Goal: Information Seeking & Learning: Learn about a topic

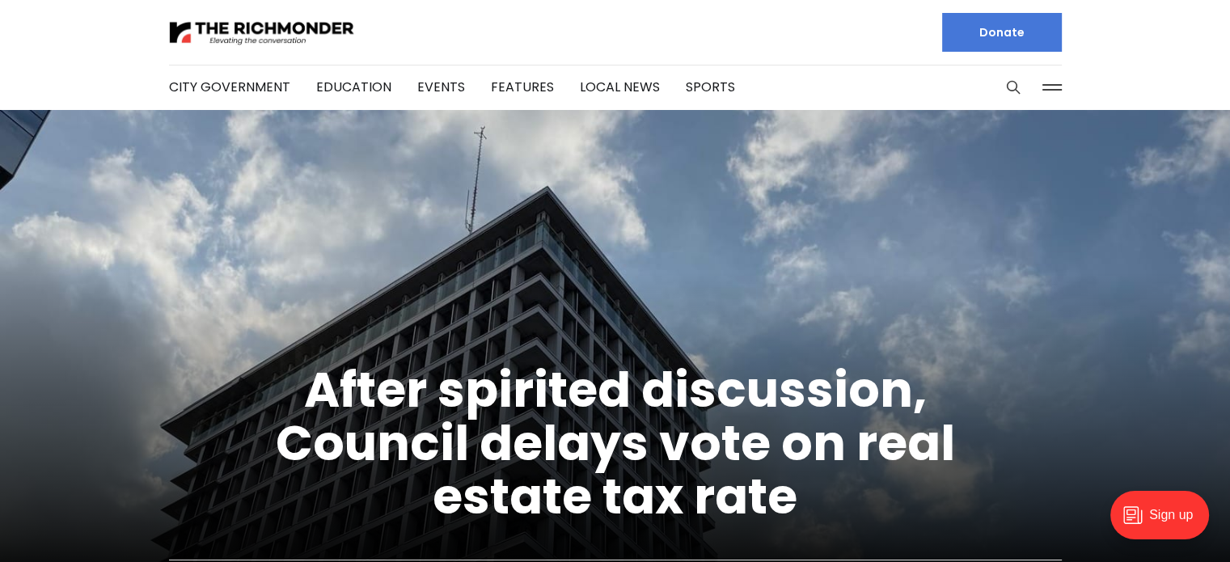
click at [1058, 87] on button at bounding box center [1052, 87] width 24 height 24
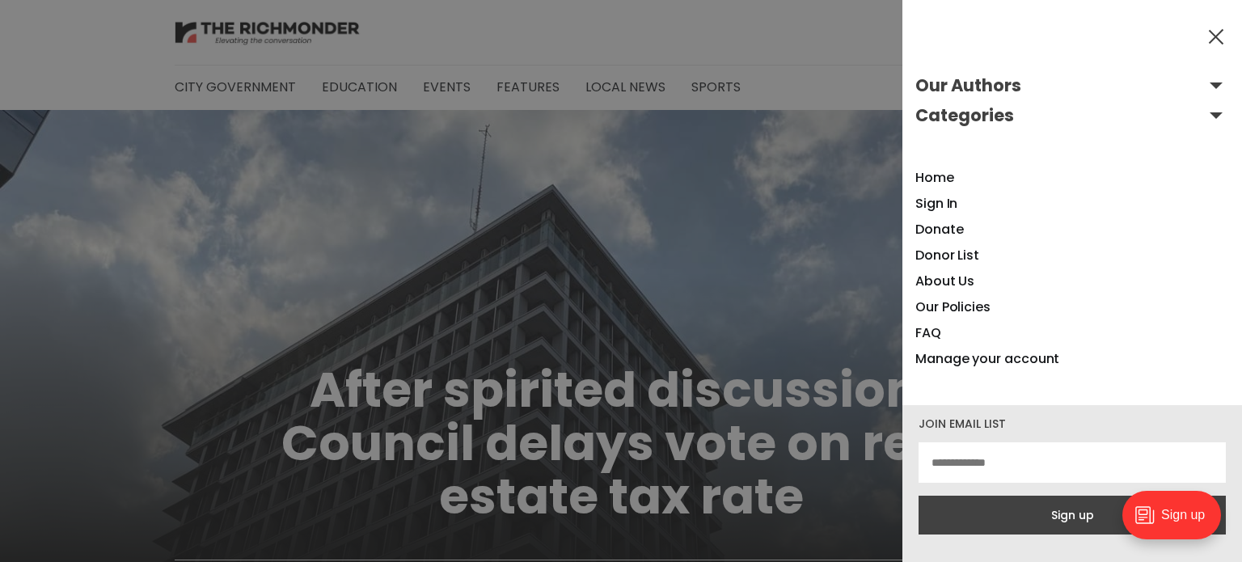
click at [1210, 116] on button "Categories" at bounding box center [1072, 116] width 314 height 26
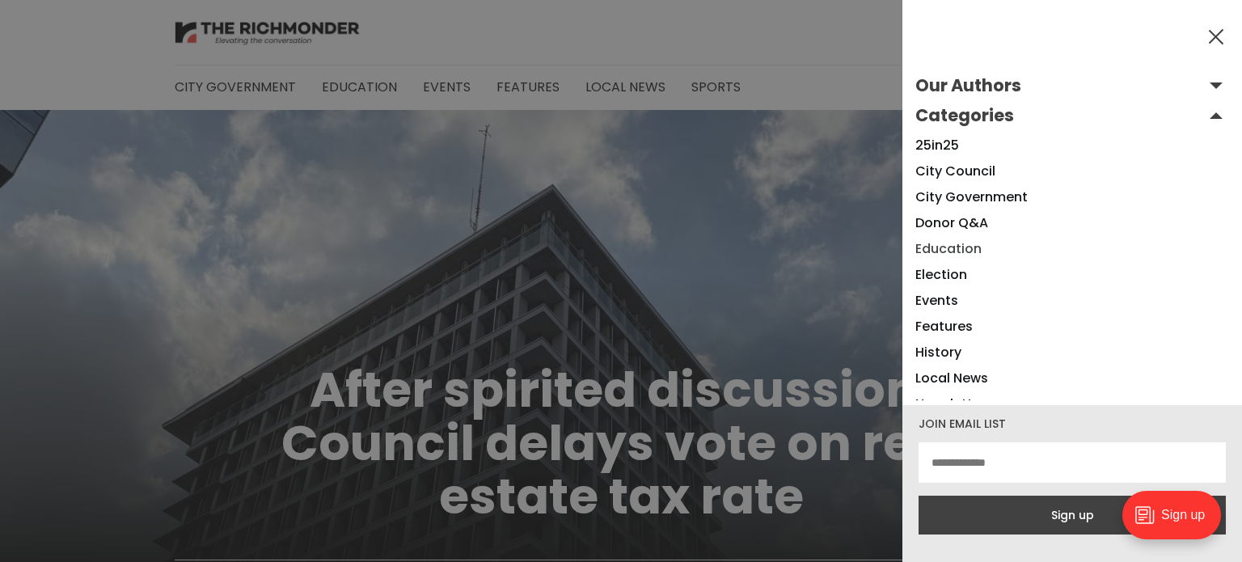
click at [945, 250] on link "Education" at bounding box center [948, 248] width 66 height 19
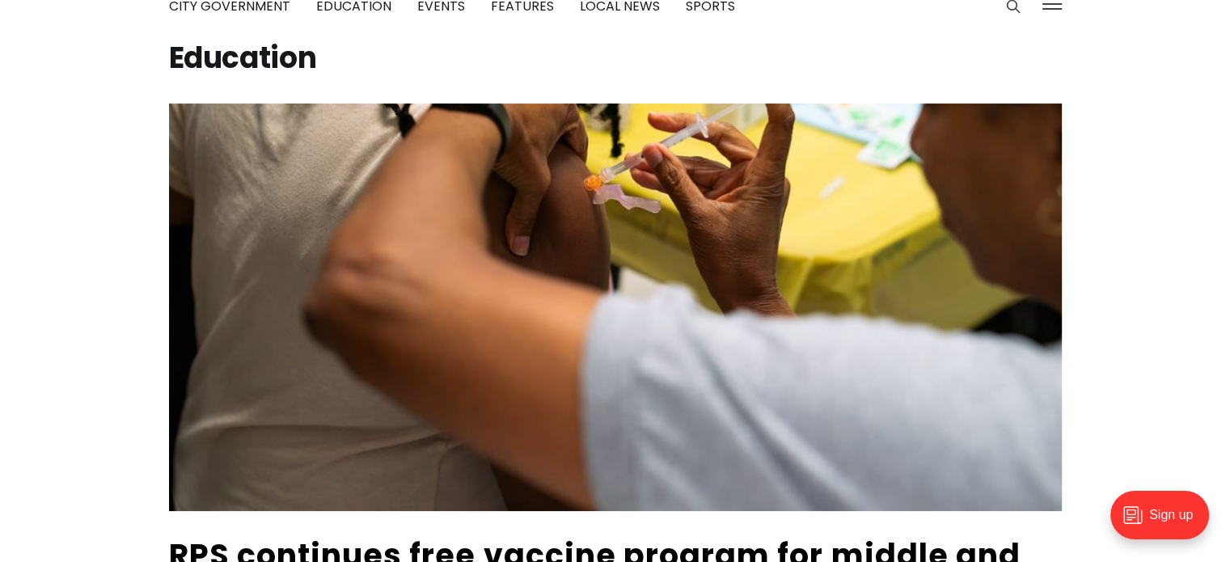
scroll to position [323, 0]
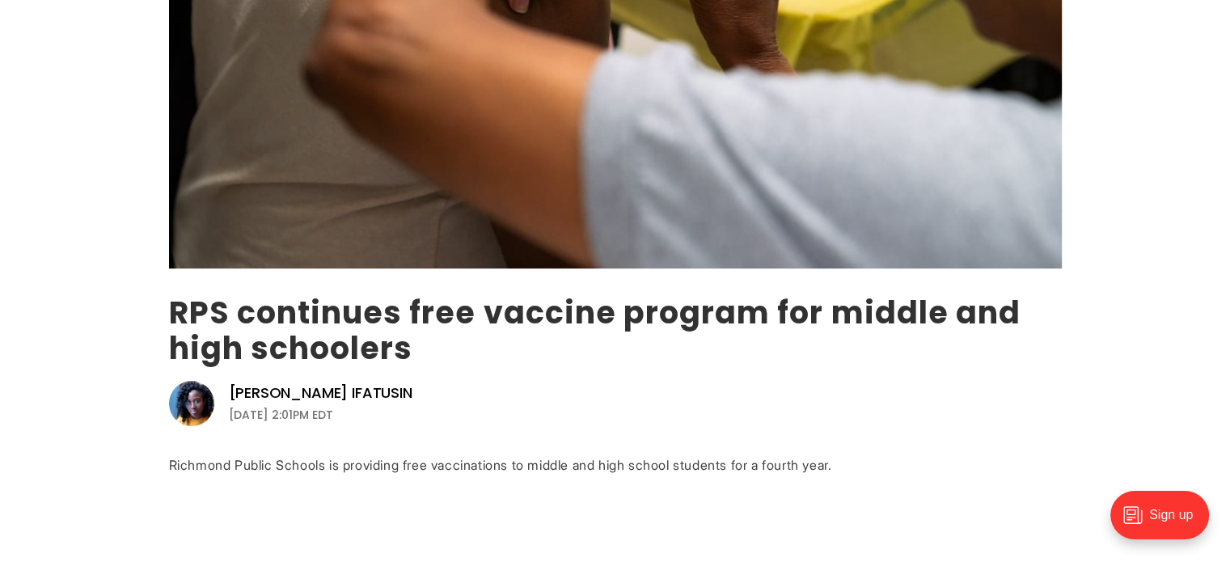
drag, startPoint x: 661, startPoint y: 223, endPoint x: 576, endPoint y: 313, distance: 123.0
click at [576, 313] on link "RPS continues free vaccine program for middle and high schoolers" at bounding box center [594, 330] width 851 height 78
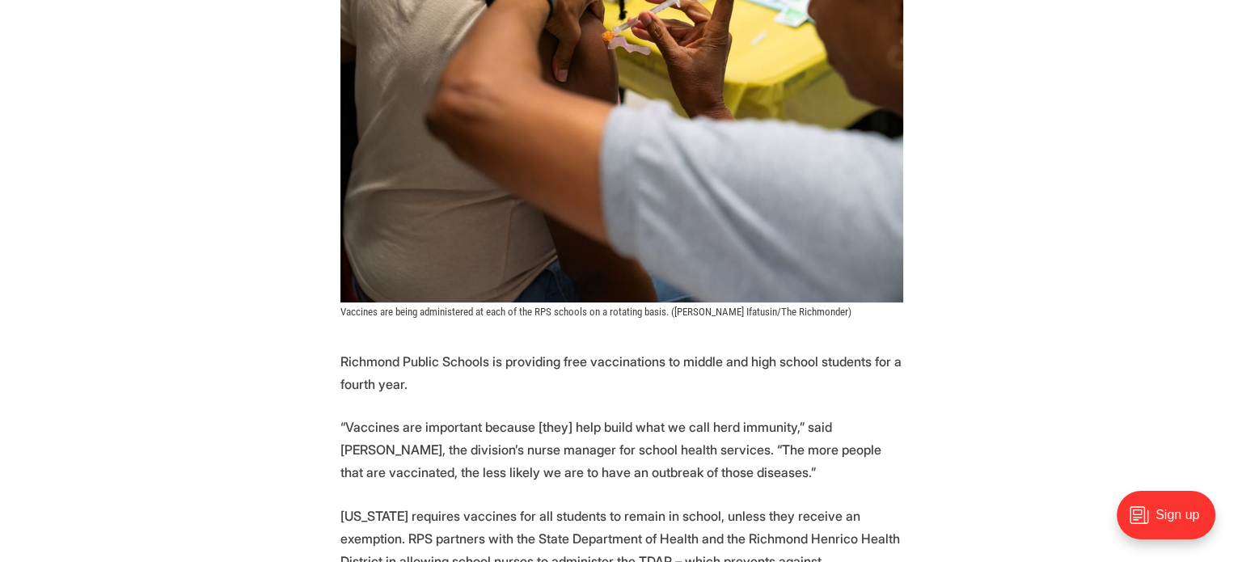
scroll to position [459, 0]
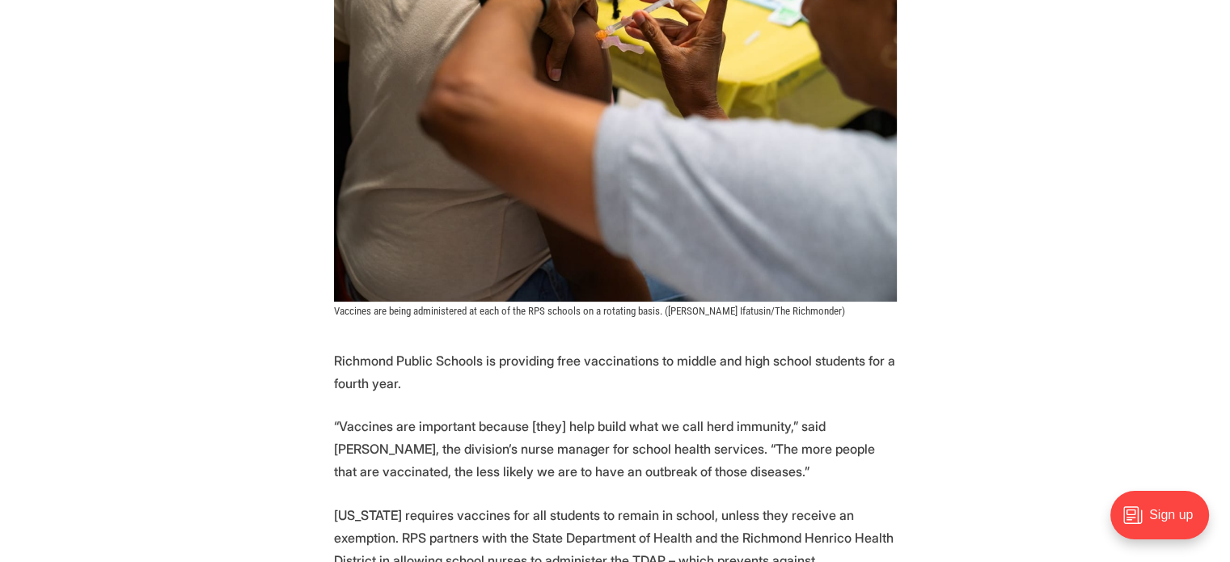
click at [1157, 525] on div "Sign up" at bounding box center [1159, 515] width 99 height 49
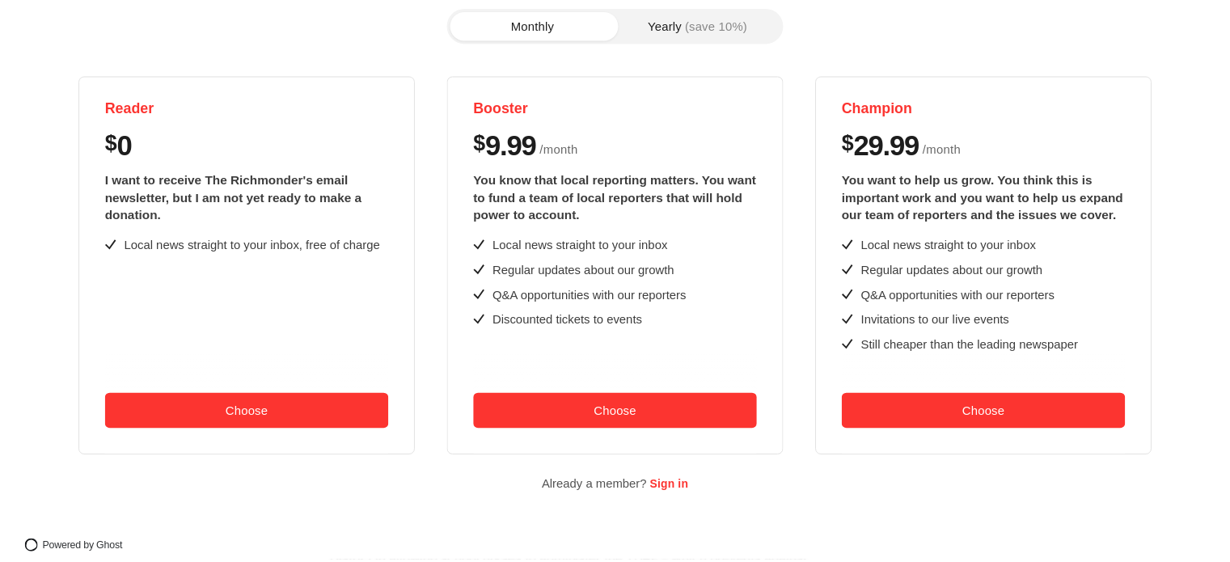
scroll to position [0, 0]
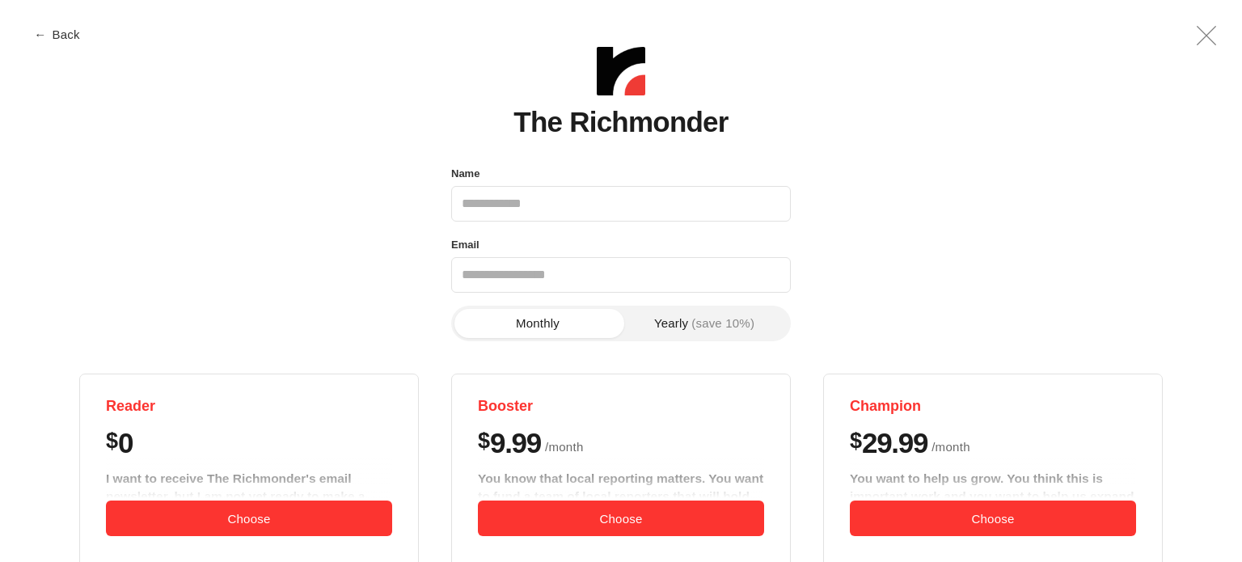
click at [57, 38] on button "← Back" at bounding box center [58, 34] width 65 height 12
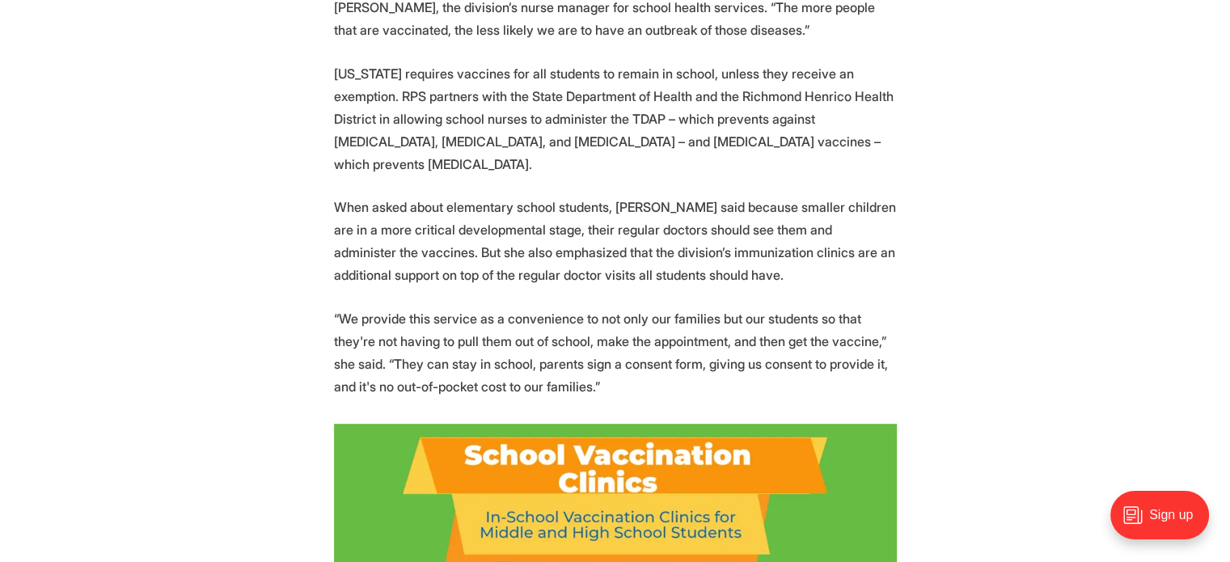
scroll to position [899, 0]
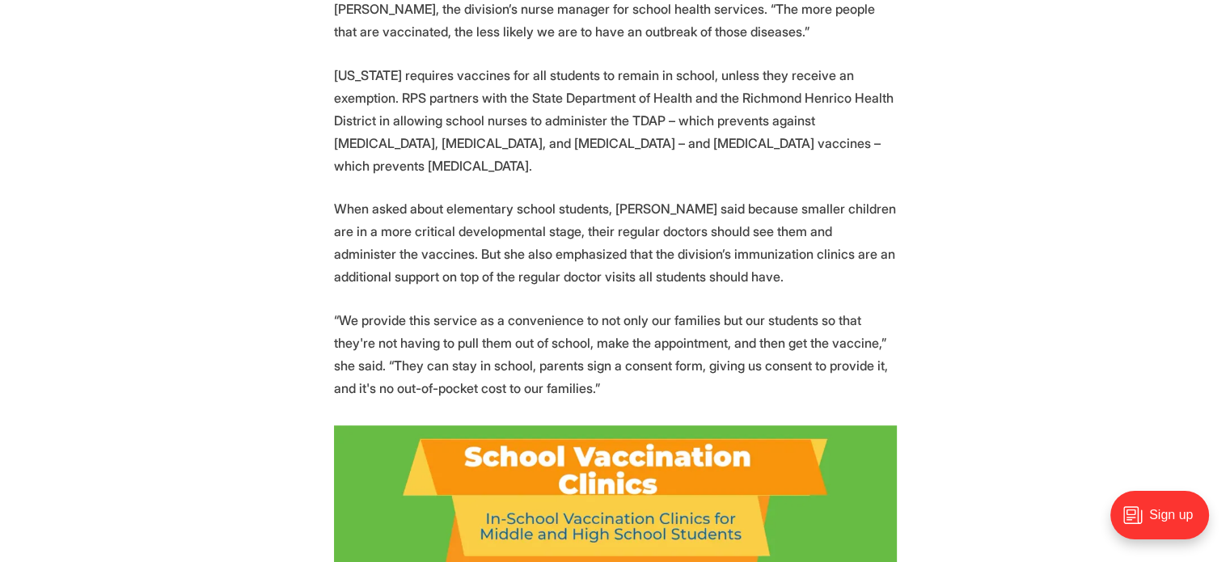
click at [802, 383] on p "“We provide this service as a convenience to not only our families but our stud…" at bounding box center [615, 354] width 563 height 91
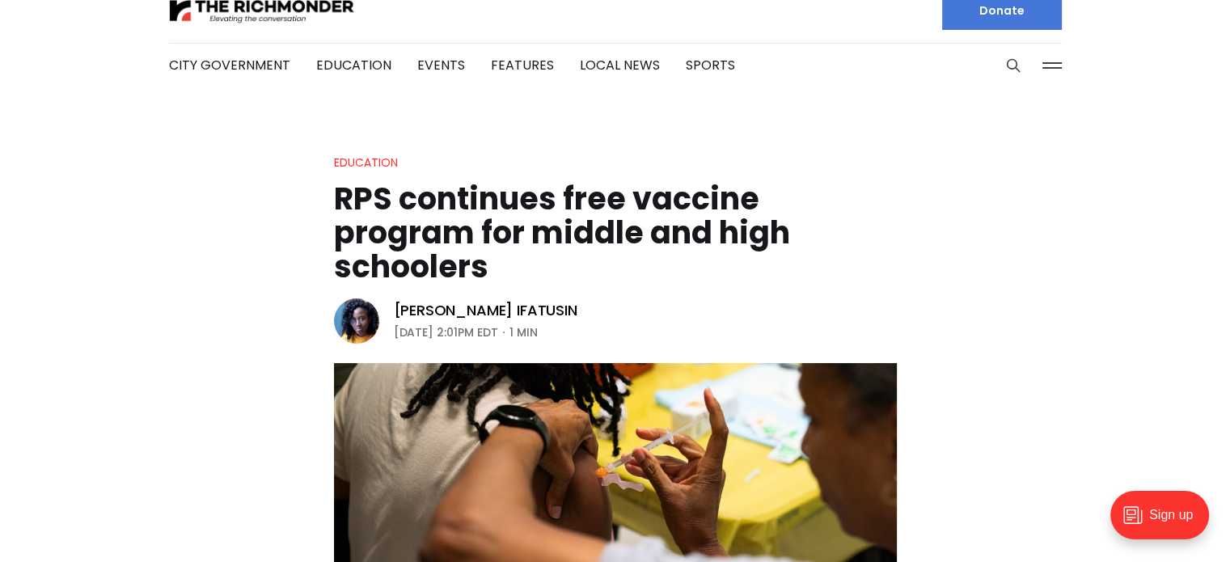
scroll to position [0, 0]
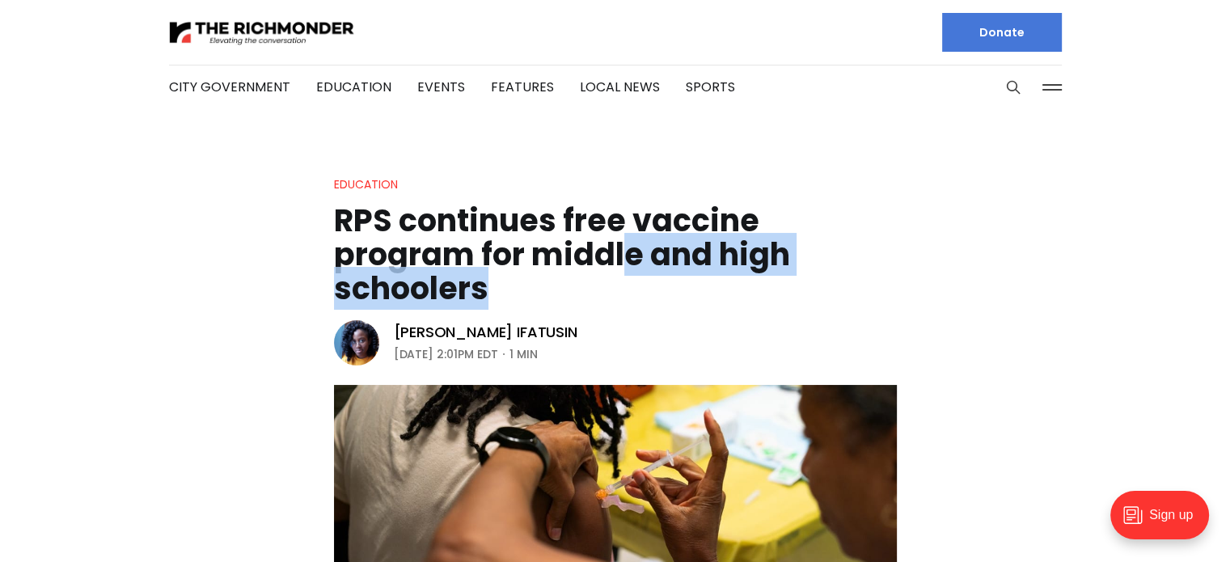
drag, startPoint x: 1126, startPoint y: 0, endPoint x: 628, endPoint y: 272, distance: 567.7
click at [628, 272] on h1 "RPS continues free vaccine program for middle and high schoolers" at bounding box center [615, 255] width 563 height 102
click at [631, 274] on h1 "RPS continues free vaccine program for middle and high schoolers" at bounding box center [615, 255] width 563 height 102
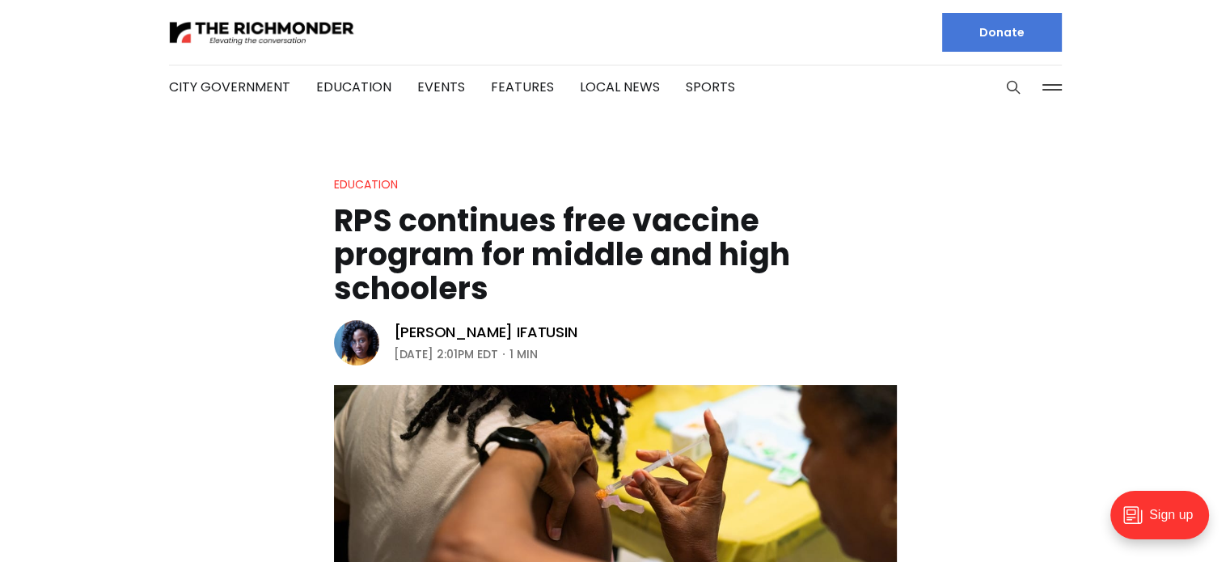
click at [1064, 511] on header "Education RPS continues free vaccine program for middle and high schoolers Vict…" at bounding box center [615, 476] width 1230 height 602
drag, startPoint x: 1064, startPoint y: 511, endPoint x: 540, endPoint y: 310, distance: 561.3
click at [540, 310] on header "Education RPS continues free vaccine program for middle and high schoolers Vict…" at bounding box center [615, 476] width 1230 height 602
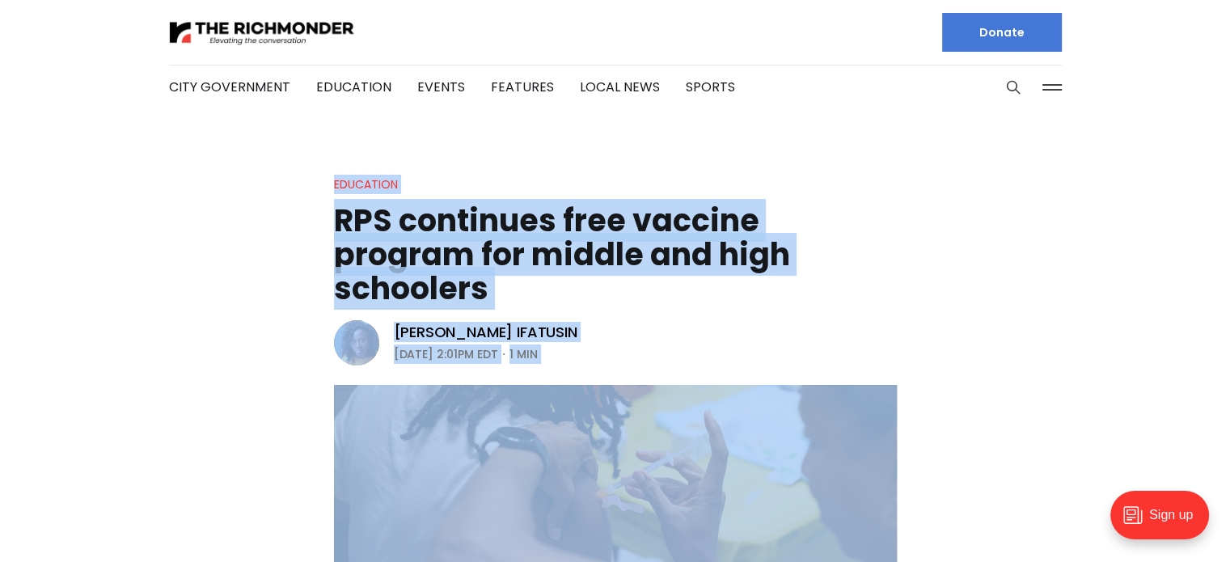
drag, startPoint x: 788, startPoint y: 346, endPoint x: 291, endPoint y: 158, distance: 531.7
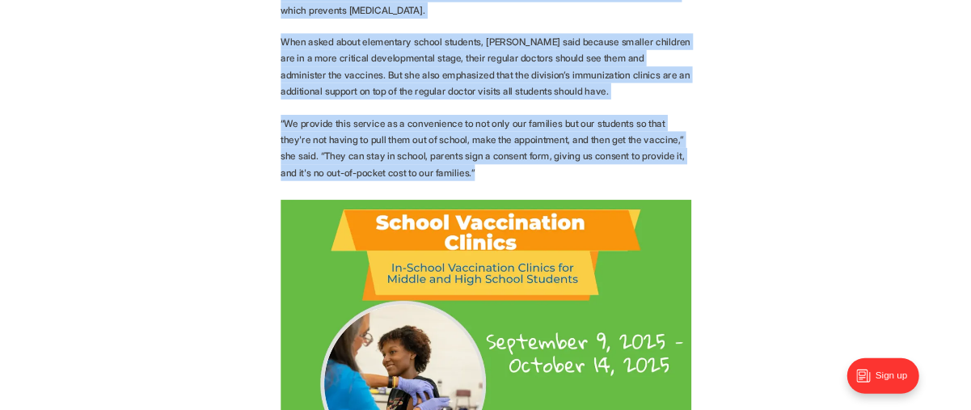
scroll to position [1051, 0]
